Goal: Find contact information: Find contact information

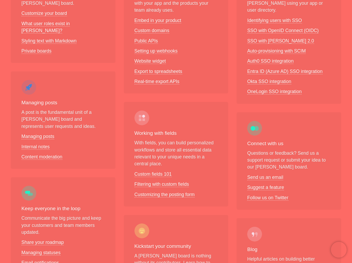
scroll to position [139, 0]
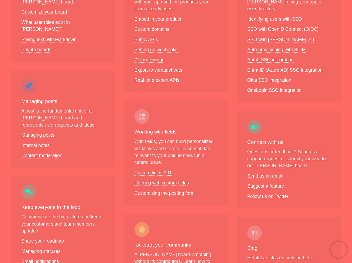
click at [275, 173] on link "Send us an email" at bounding box center [265, 176] width 36 height 6
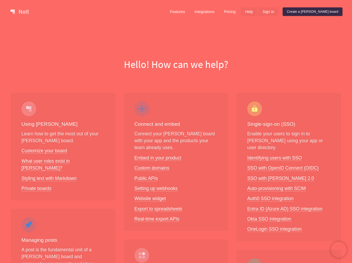
click at [279, 11] on link "Sign in" at bounding box center [269, 11] width 20 height 8
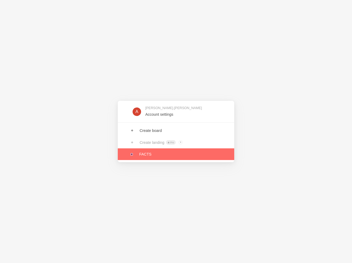
click at [150, 154] on link at bounding box center [176, 154] width 117 height 12
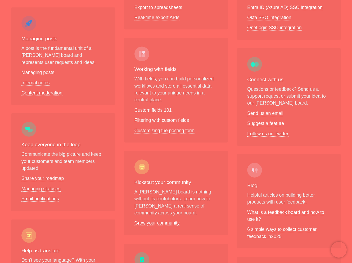
scroll to position [200, 0]
